Goal: Browse casually

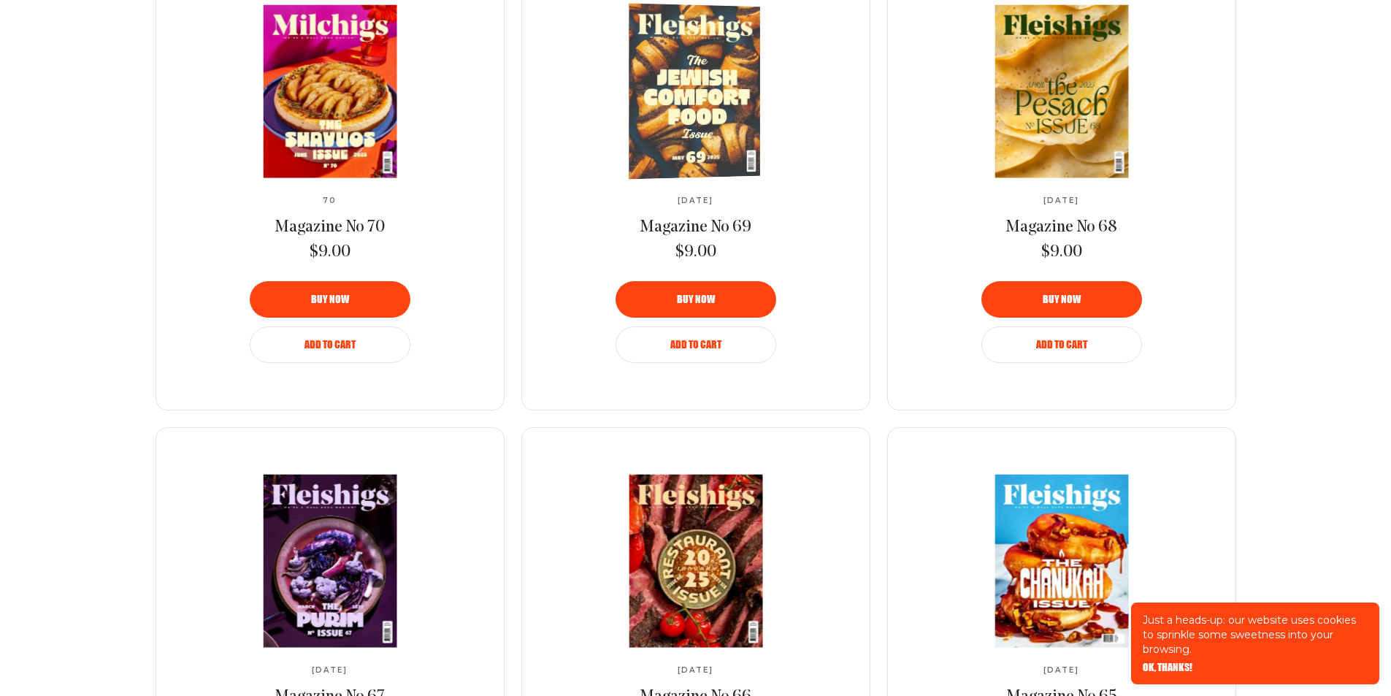
scroll to position [1533, 0]
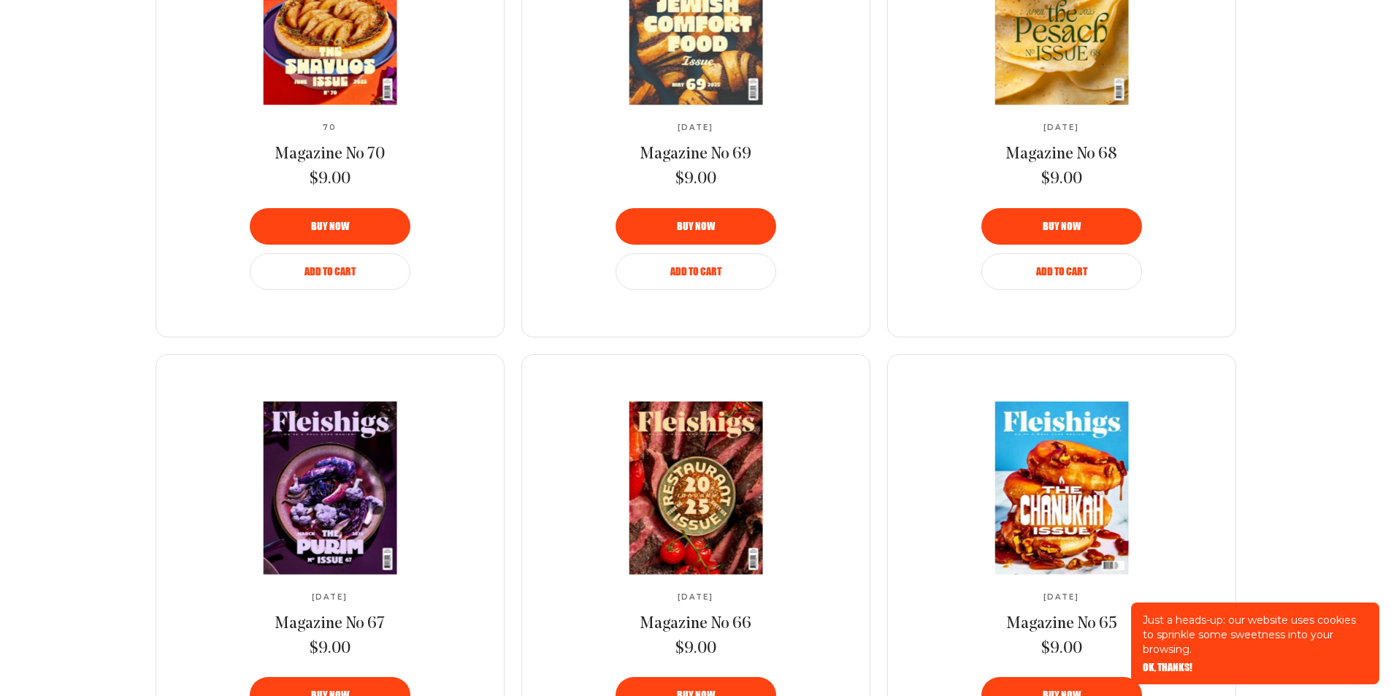
click at [1161, 661] on div "Just a heads-up: our website uses cookies to sprinkle some sweetness into your …" at bounding box center [1255, 643] width 248 height 82
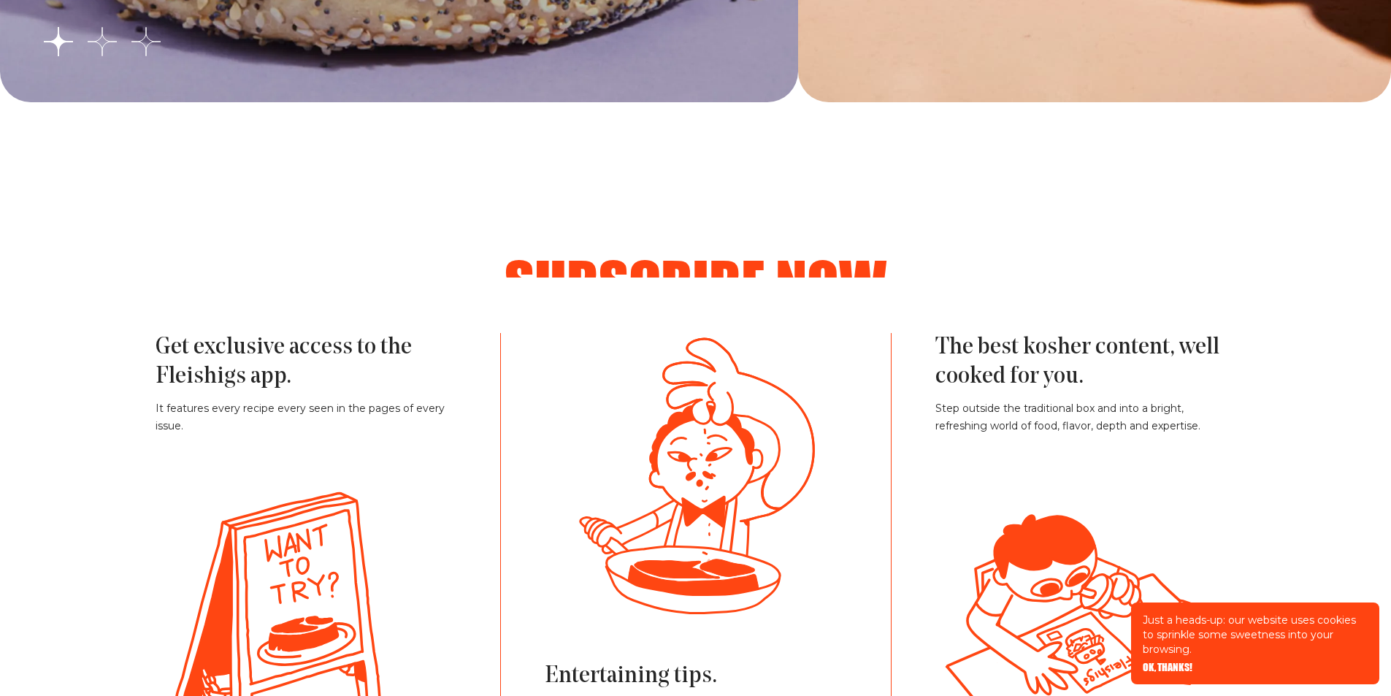
scroll to position [3285, 0]
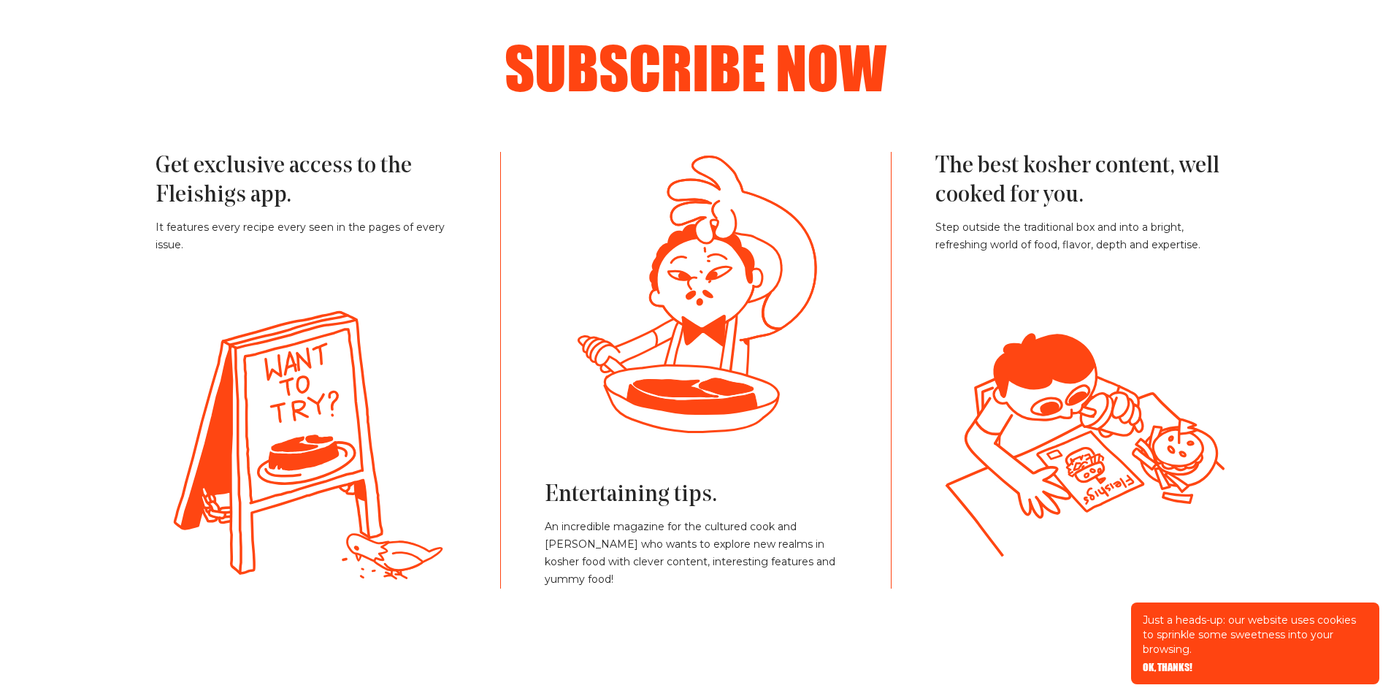
click at [1160, 662] on span "OK, THANKS!" at bounding box center [1167, 657] width 50 height 10
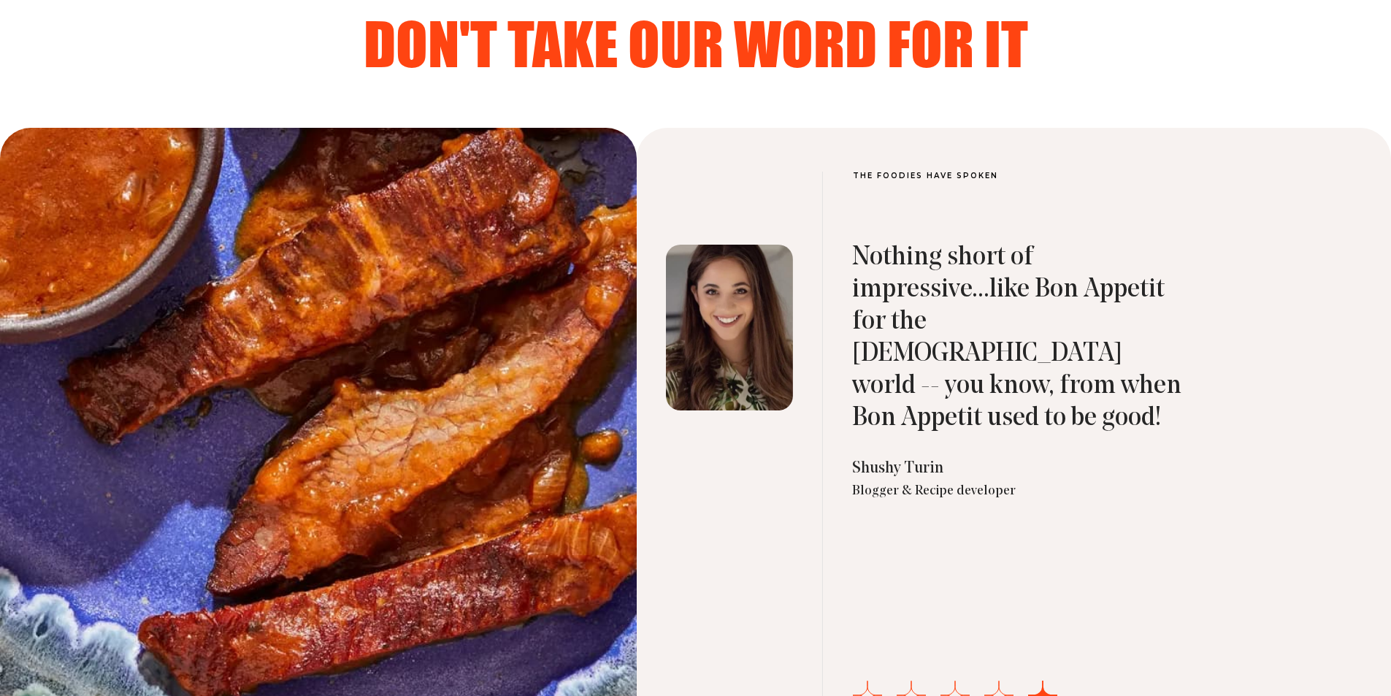
scroll to position [5037, 0]
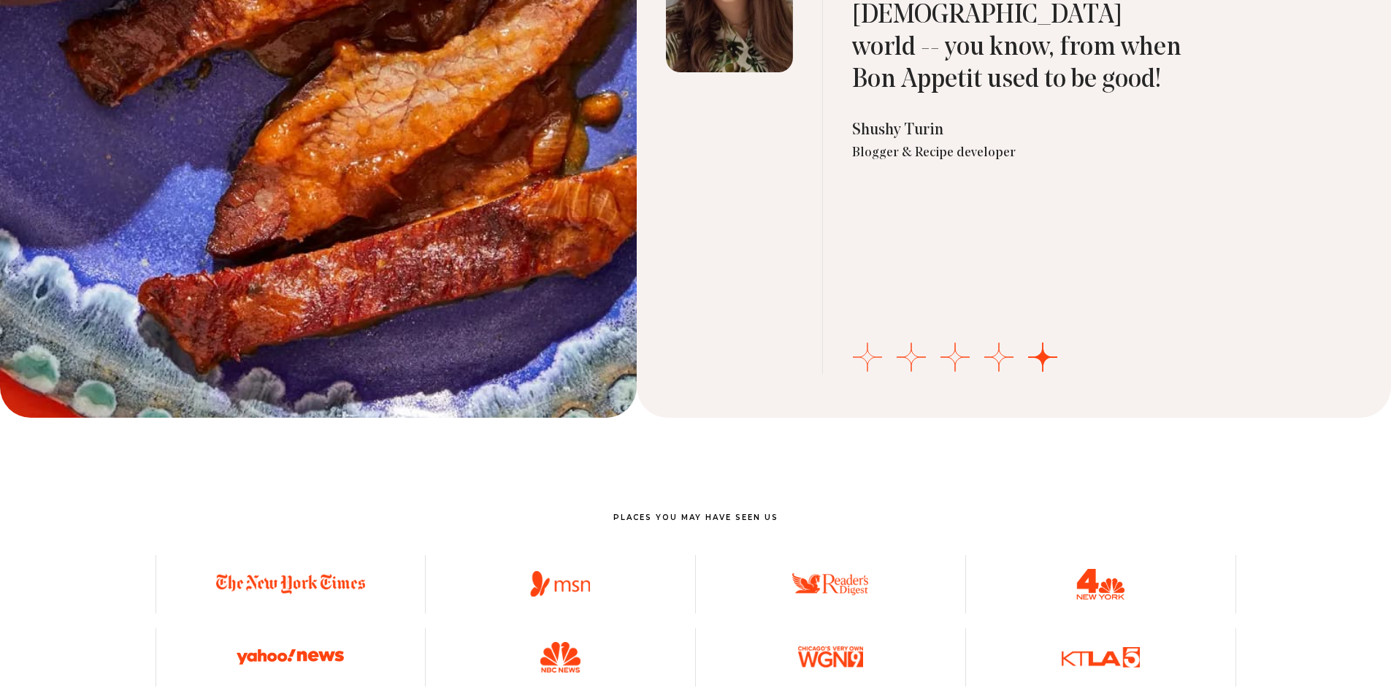
click at [863, 356] on button "Go to slide 1" at bounding box center [867, 356] width 29 height 29
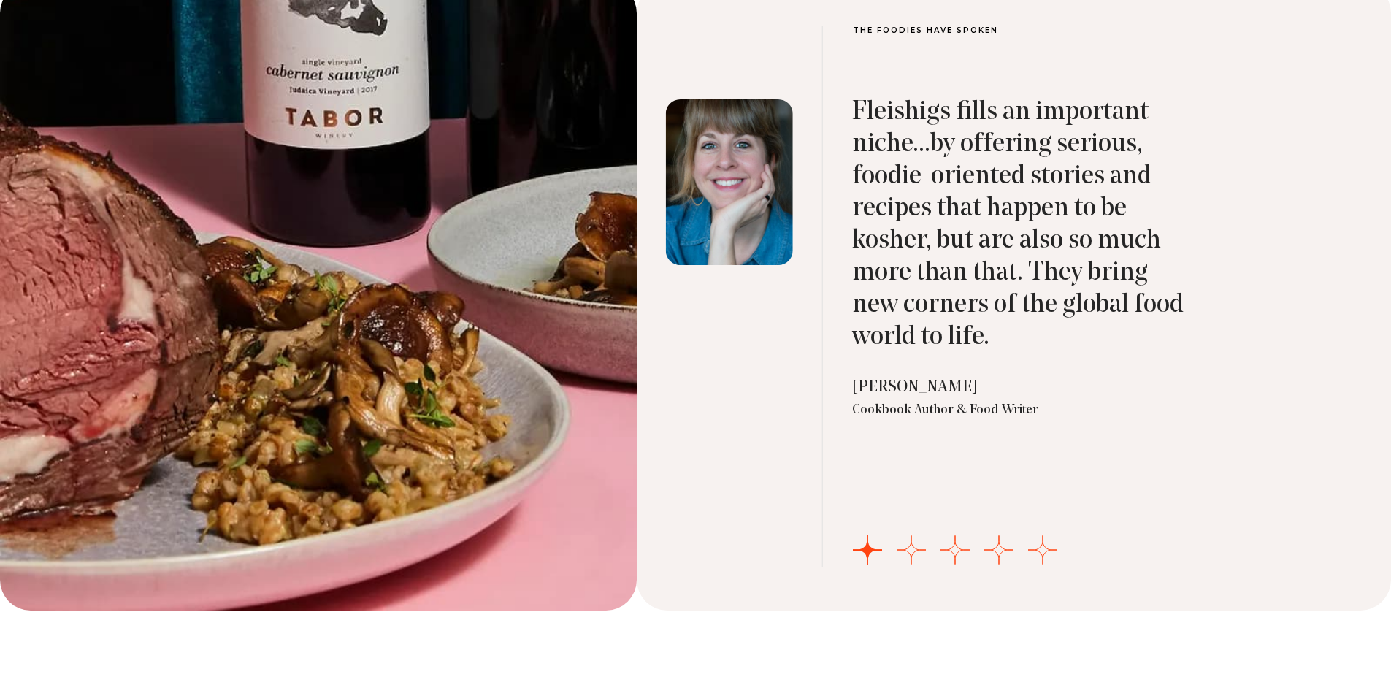
scroll to position [4818, 0]
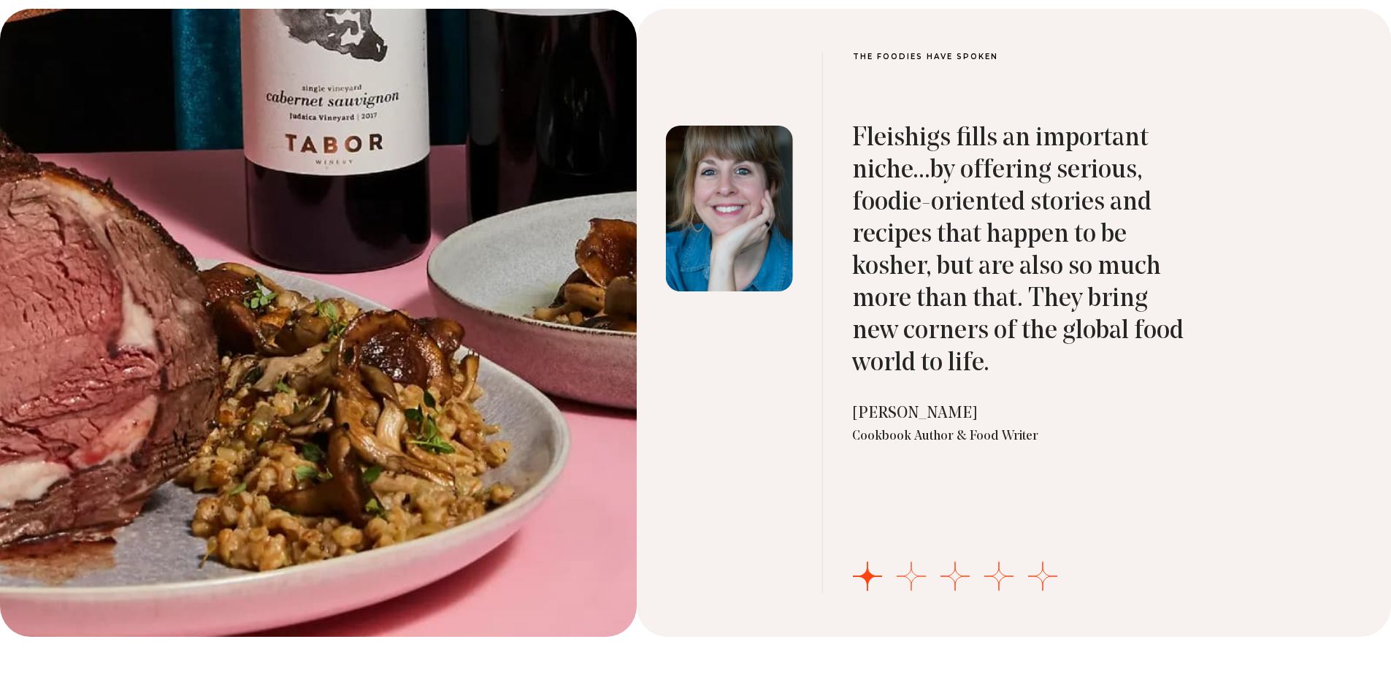
click at [917, 568] on button "Go to slide 2" at bounding box center [910, 575] width 29 height 29
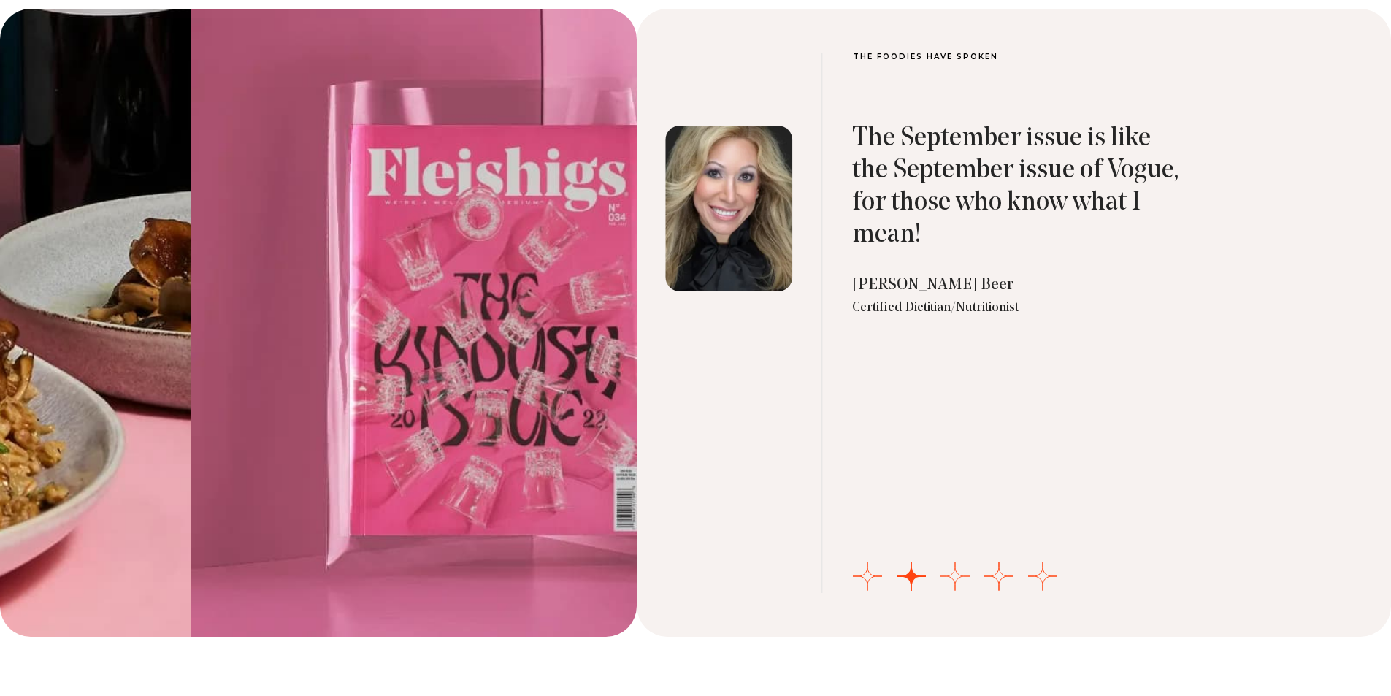
click at [947, 566] on button "Go to slide 3" at bounding box center [954, 575] width 29 height 29
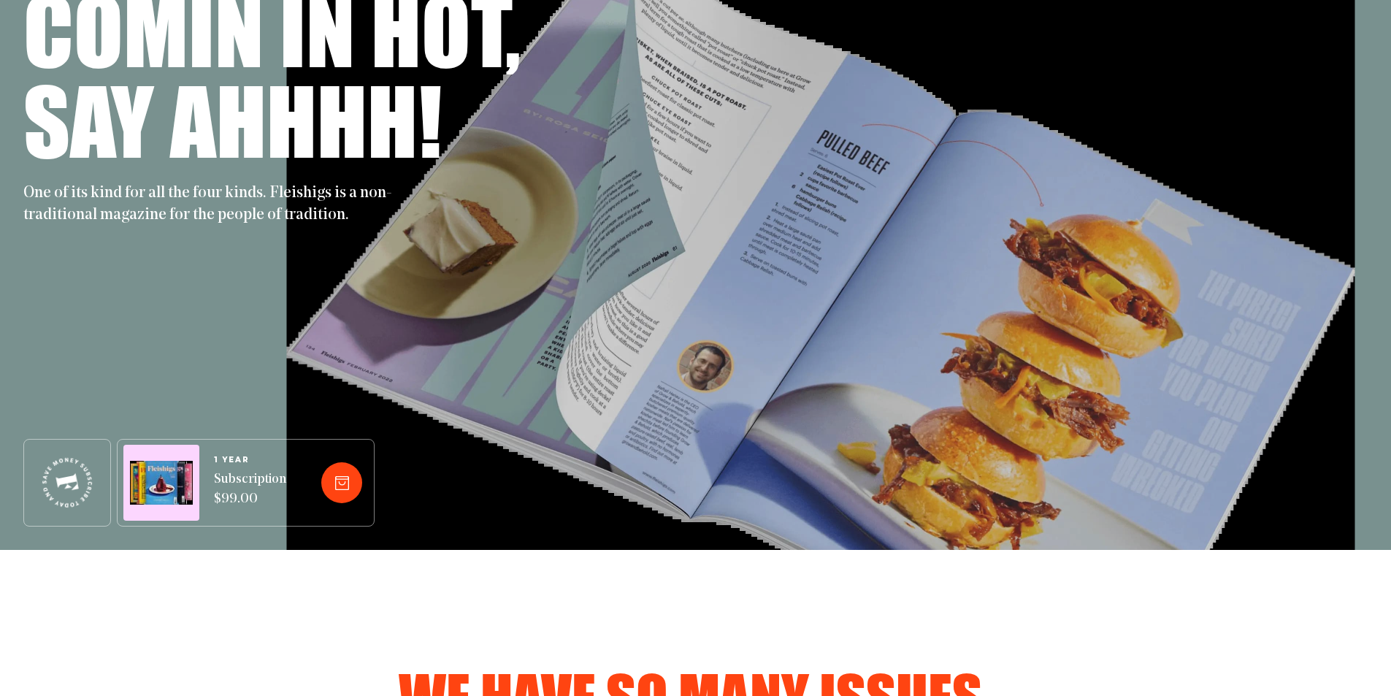
scroll to position [584, 0]
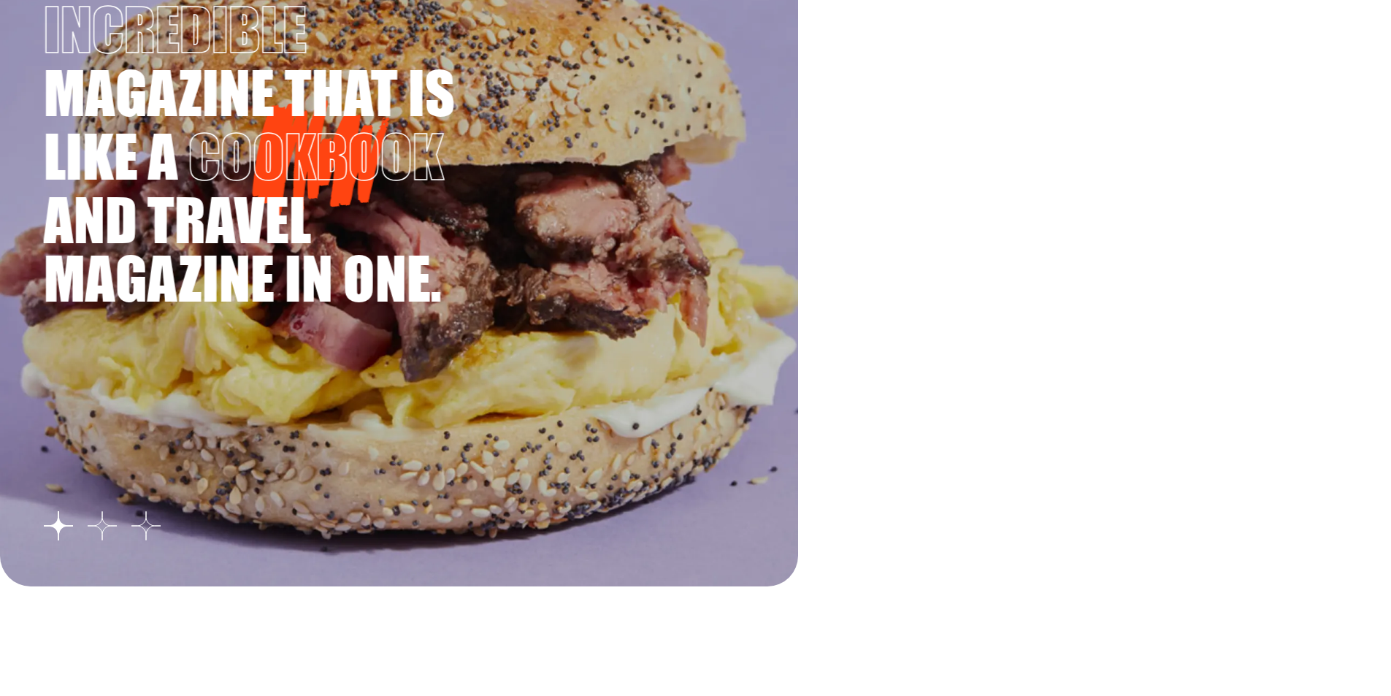
scroll to position [2774, 0]
